Goal: Transaction & Acquisition: Book appointment/travel/reservation

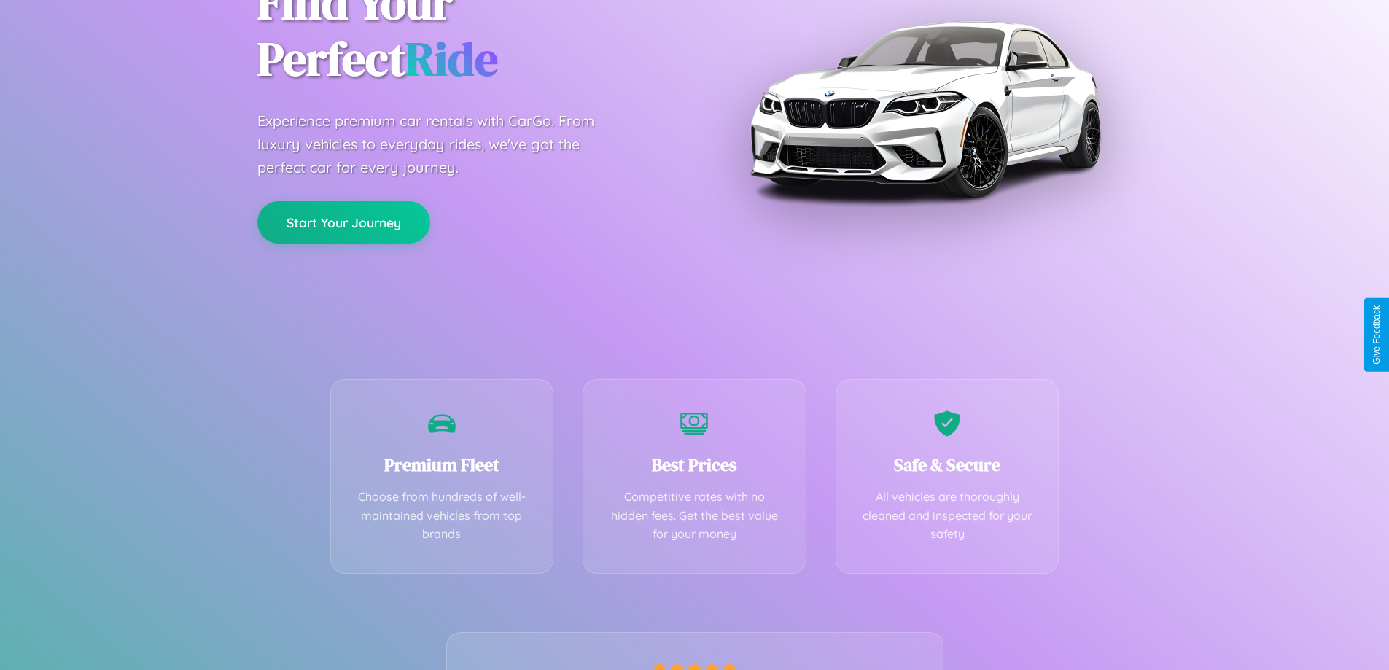
scroll to position [287, 0]
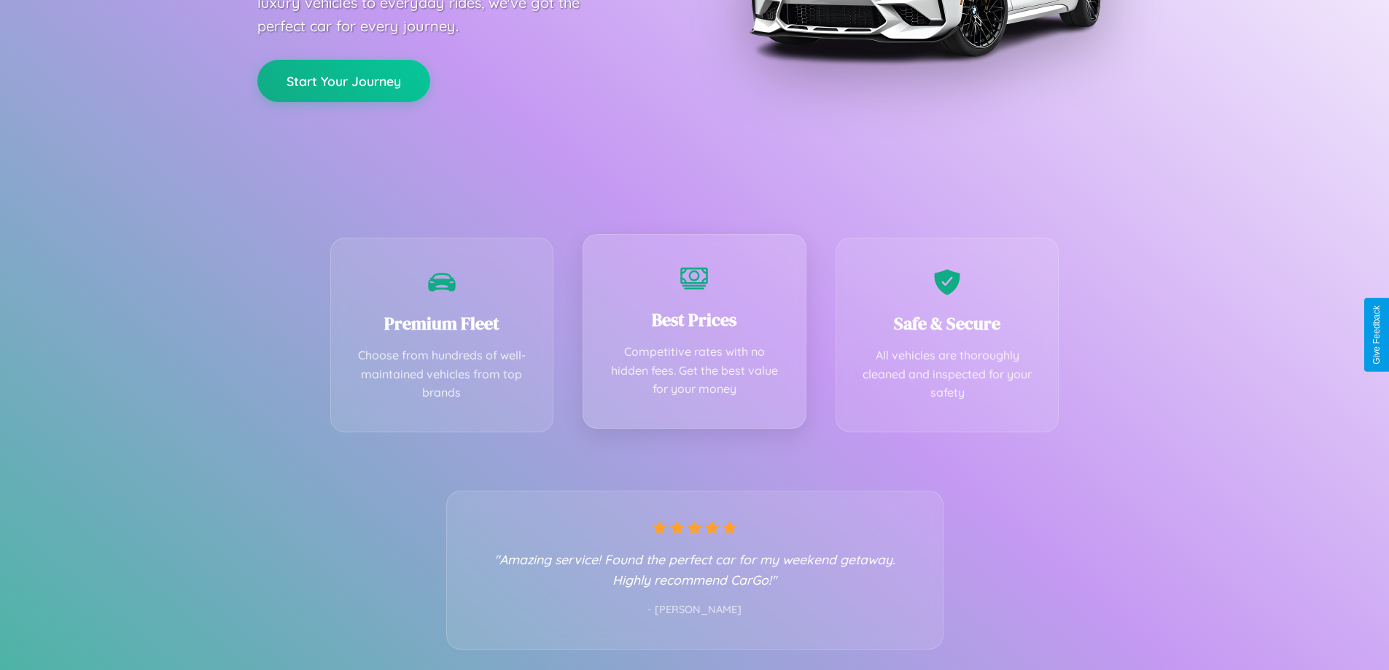
click at [694, 335] on div "Best Prices Competitive rates with no hidden fees. Get the best value for your …" at bounding box center [694, 331] width 224 height 195
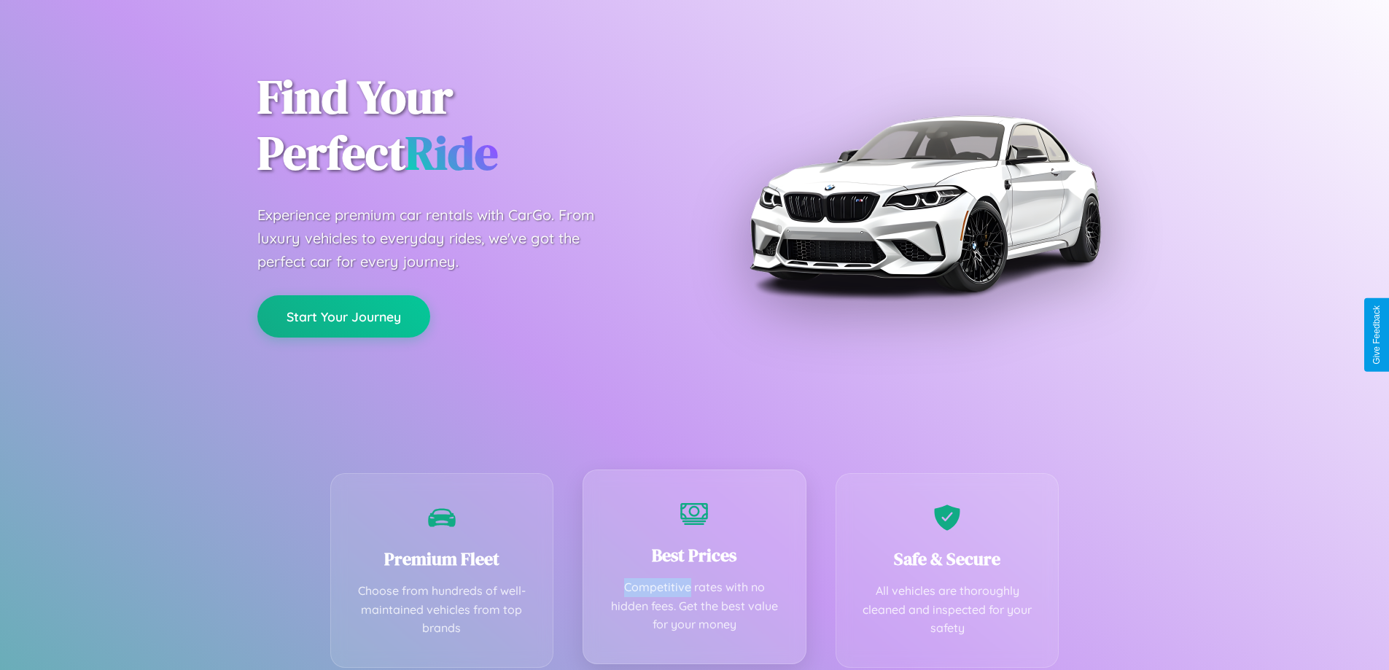
scroll to position [0, 0]
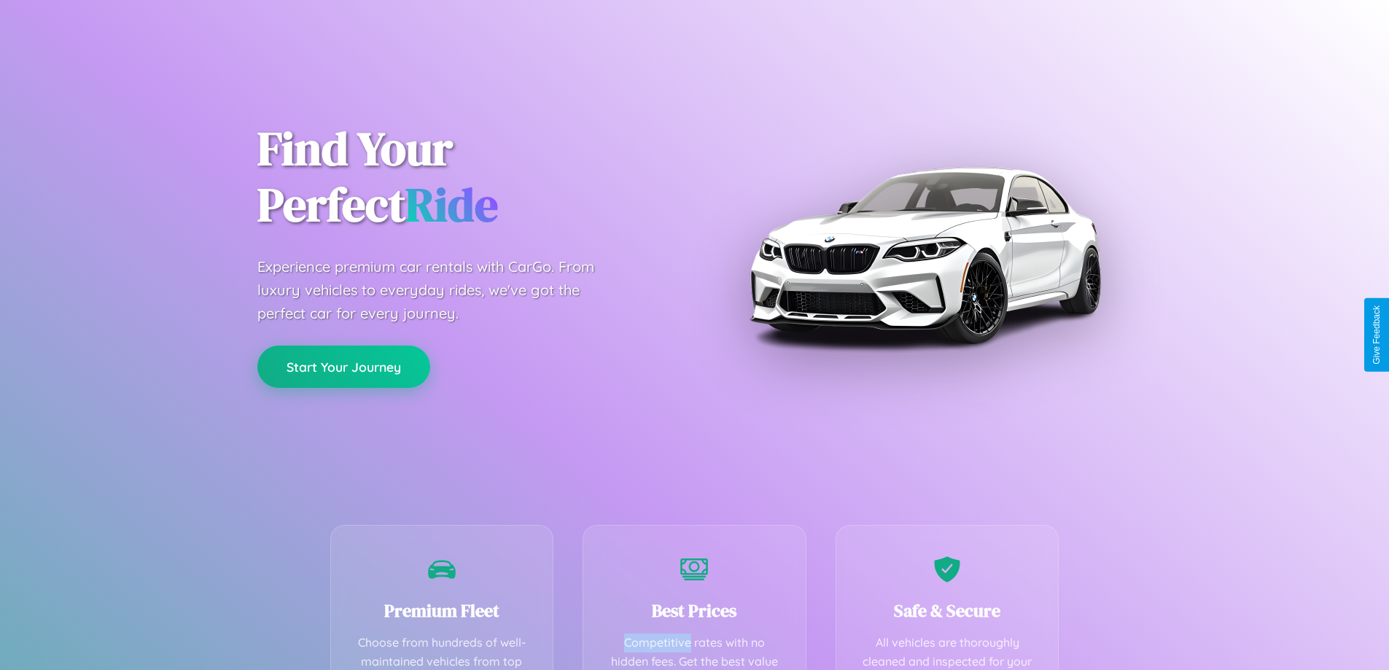
click at [343, 367] on button "Start Your Journey" at bounding box center [343, 367] width 173 height 42
click at [343, 366] on button "Start Your Journey" at bounding box center [343, 367] width 173 height 42
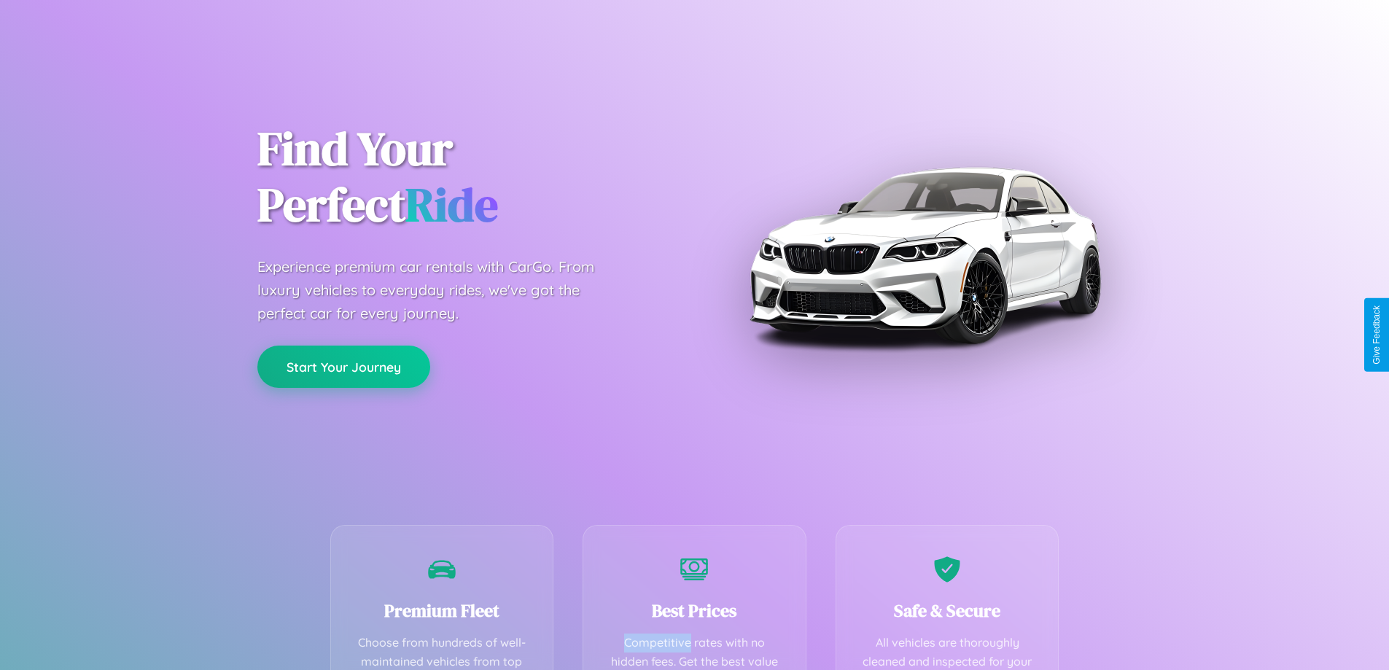
click at [343, 366] on button "Start Your Journey" at bounding box center [343, 367] width 173 height 42
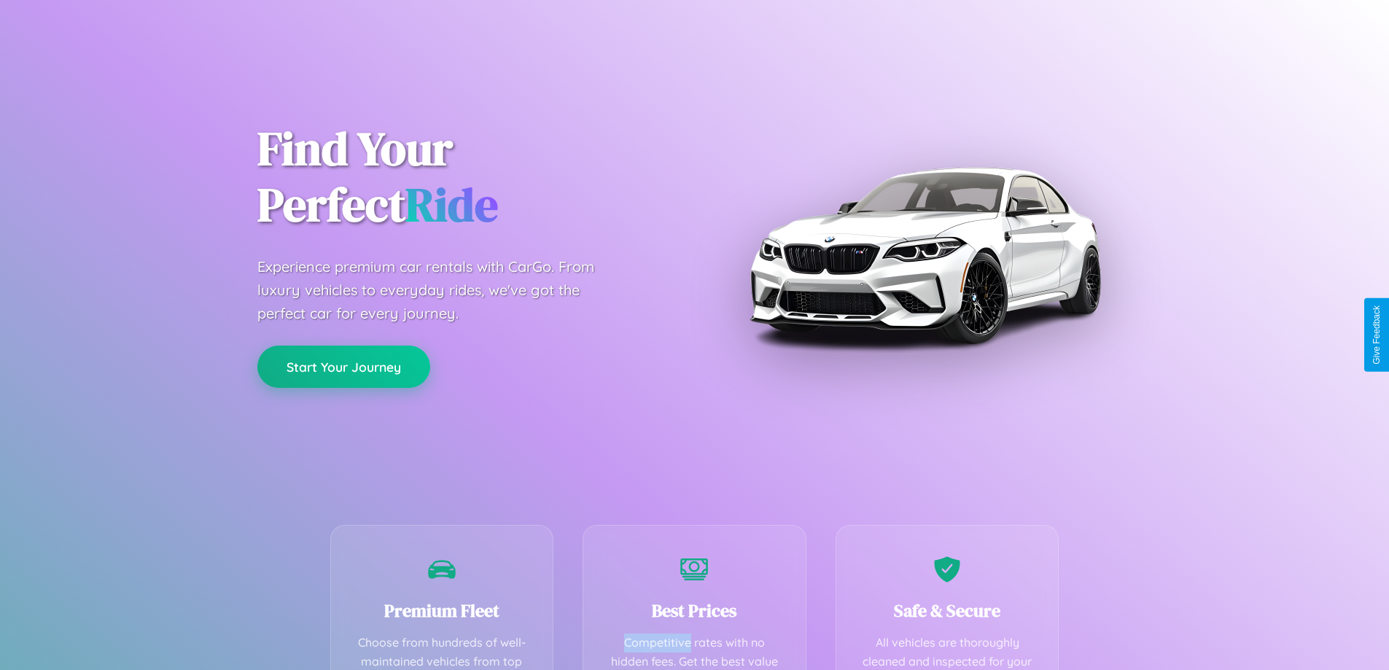
click at [343, 366] on button "Start Your Journey" at bounding box center [343, 367] width 173 height 42
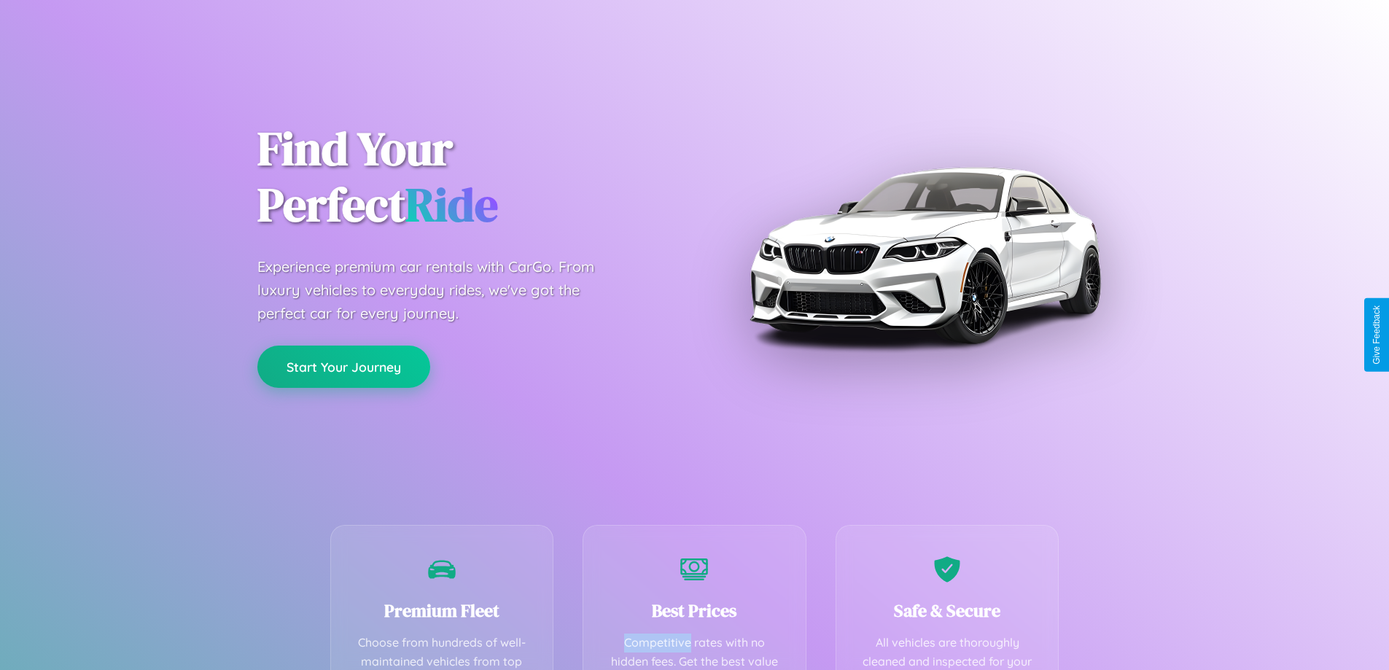
click at [343, 366] on button "Start Your Journey" at bounding box center [343, 367] width 173 height 42
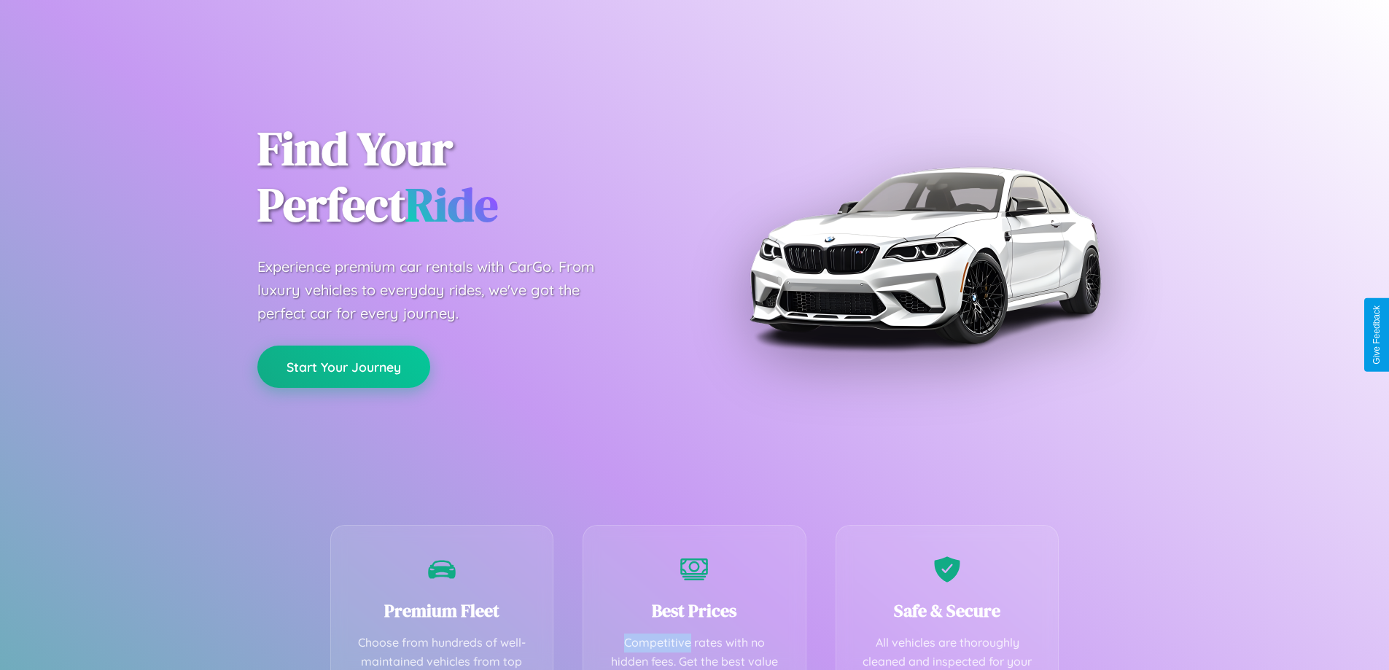
click at [343, 366] on button "Start Your Journey" at bounding box center [343, 367] width 173 height 42
